Goal: Transaction & Acquisition: Purchase product/service

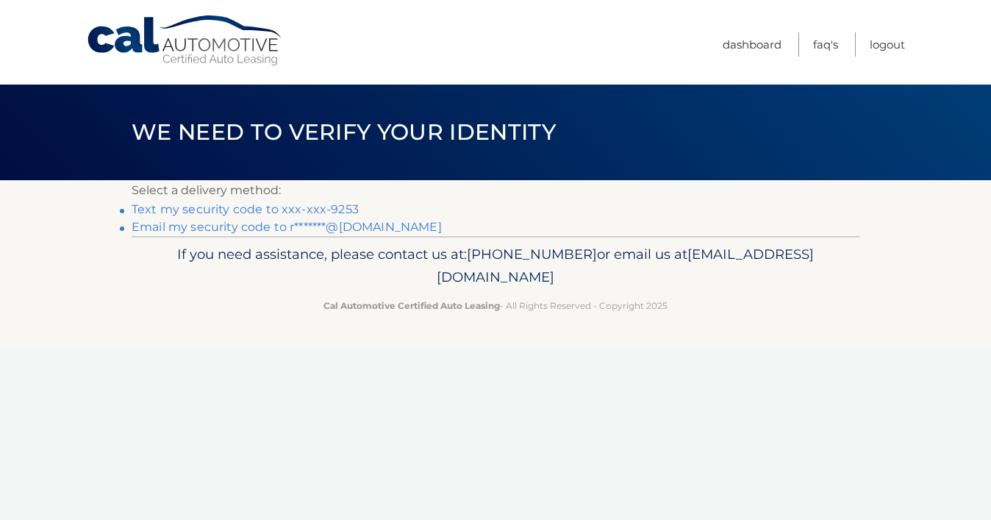
click at [256, 215] on link "Text my security code to xxx-xxx-9253" at bounding box center [245, 209] width 227 height 14
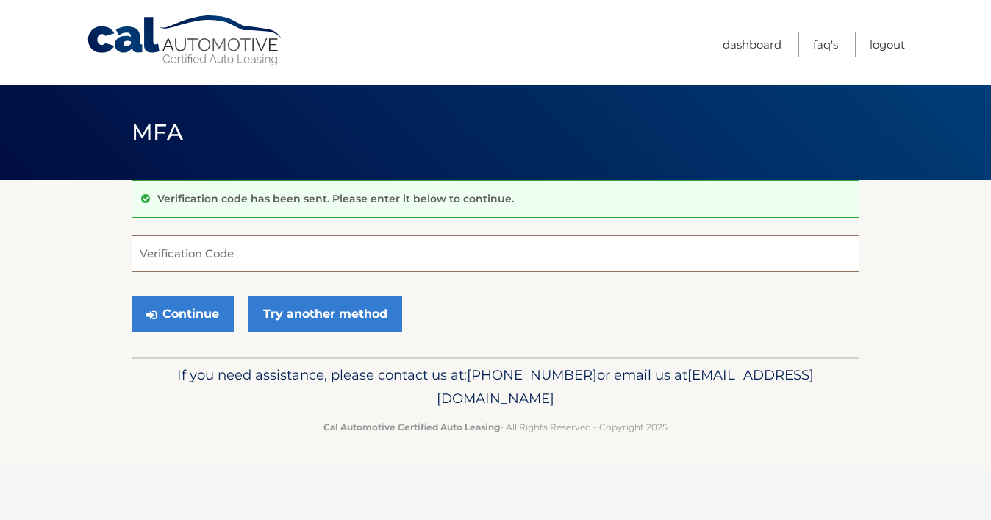
click at [254, 258] on input "Verification Code" at bounding box center [495, 253] width 727 height 37
click at [254, 256] on input "Verification Code" at bounding box center [495, 253] width 727 height 37
type input "115771"
click at [219, 329] on button "Continue" at bounding box center [183, 313] width 102 height 37
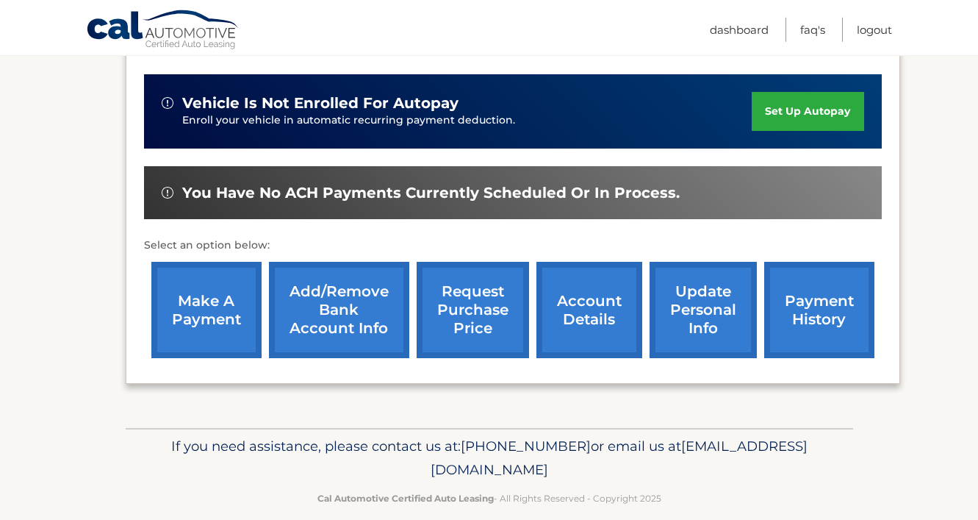
scroll to position [353, 0]
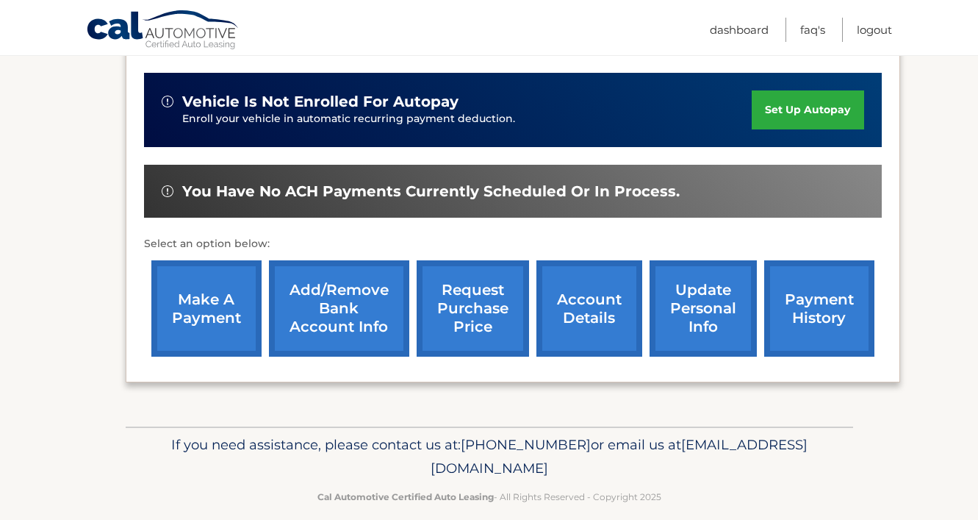
click at [184, 320] on link "make a payment" at bounding box center [206, 308] width 110 height 96
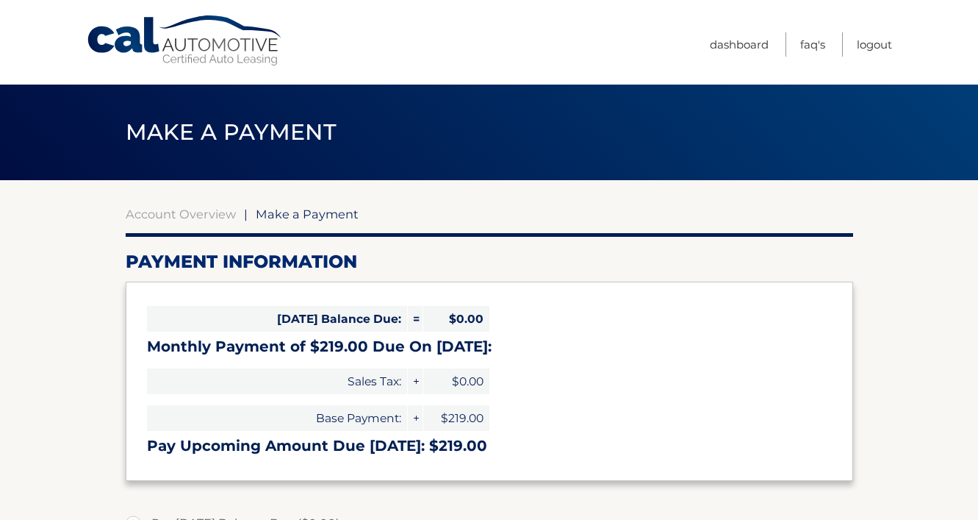
select select "YjRjOWY2MjUtOTEwOS00ZDEwLTk3NTQtZGFiZDY1OGJjNTg1"
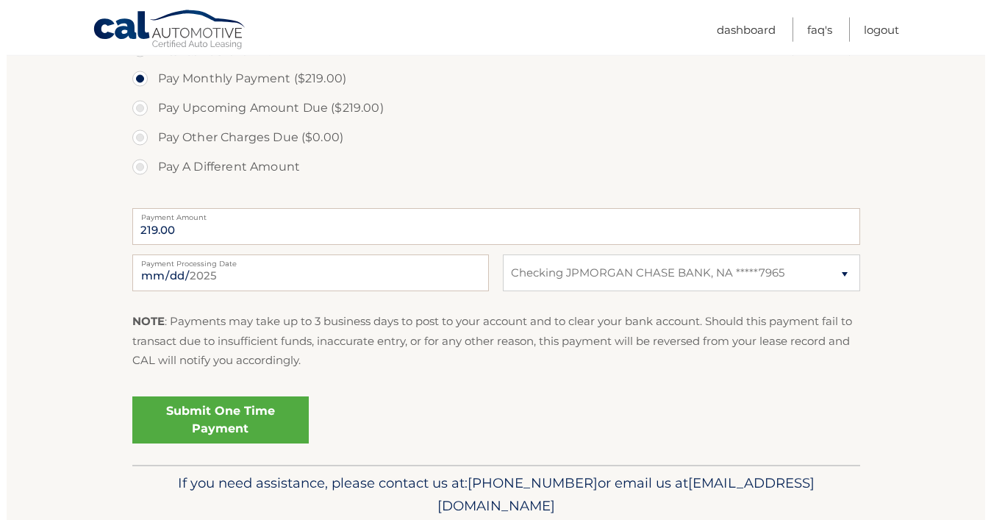
scroll to position [575, 0]
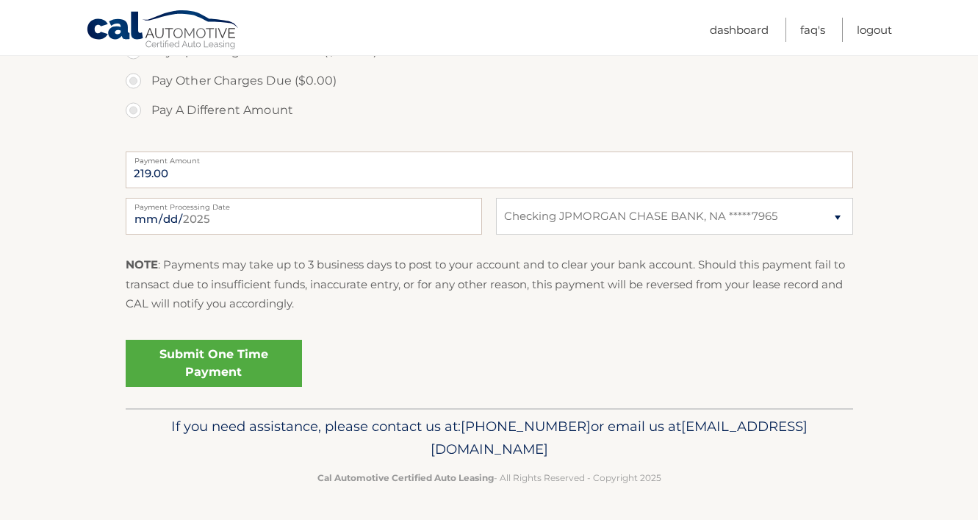
click at [243, 345] on link "Submit One Time Payment" at bounding box center [214, 362] width 176 height 47
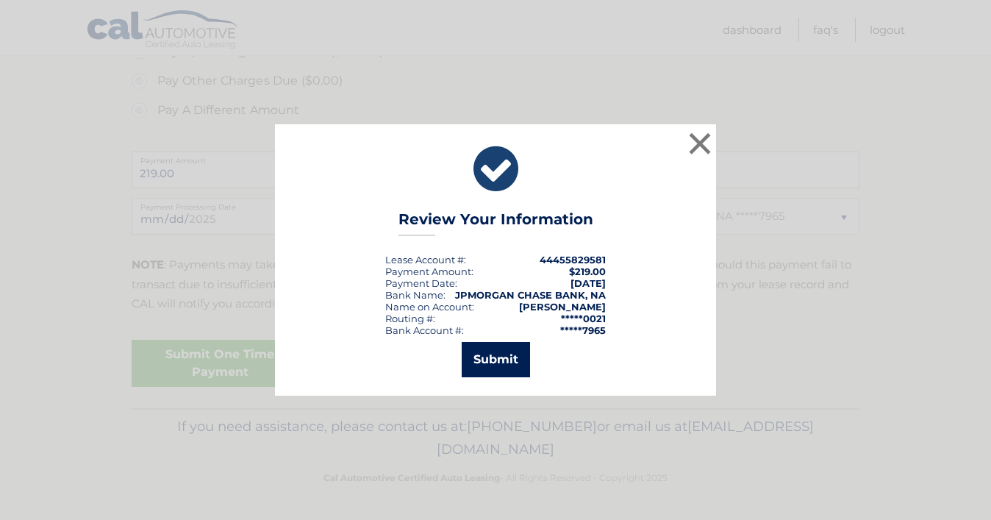
click at [502, 352] on button "Submit" at bounding box center [495, 359] width 68 height 35
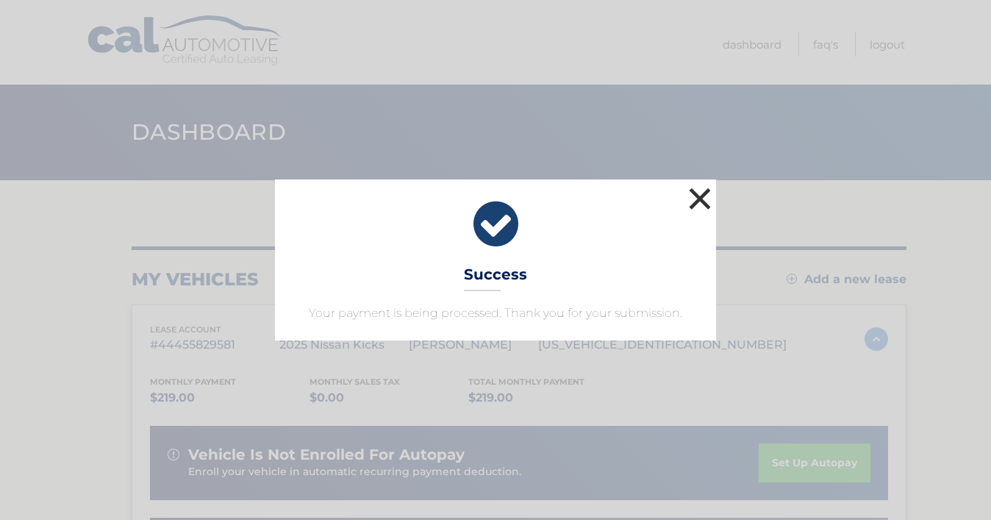
click at [699, 188] on button "×" at bounding box center [699, 198] width 29 height 29
